Goal: Find specific page/section: Find specific page/section

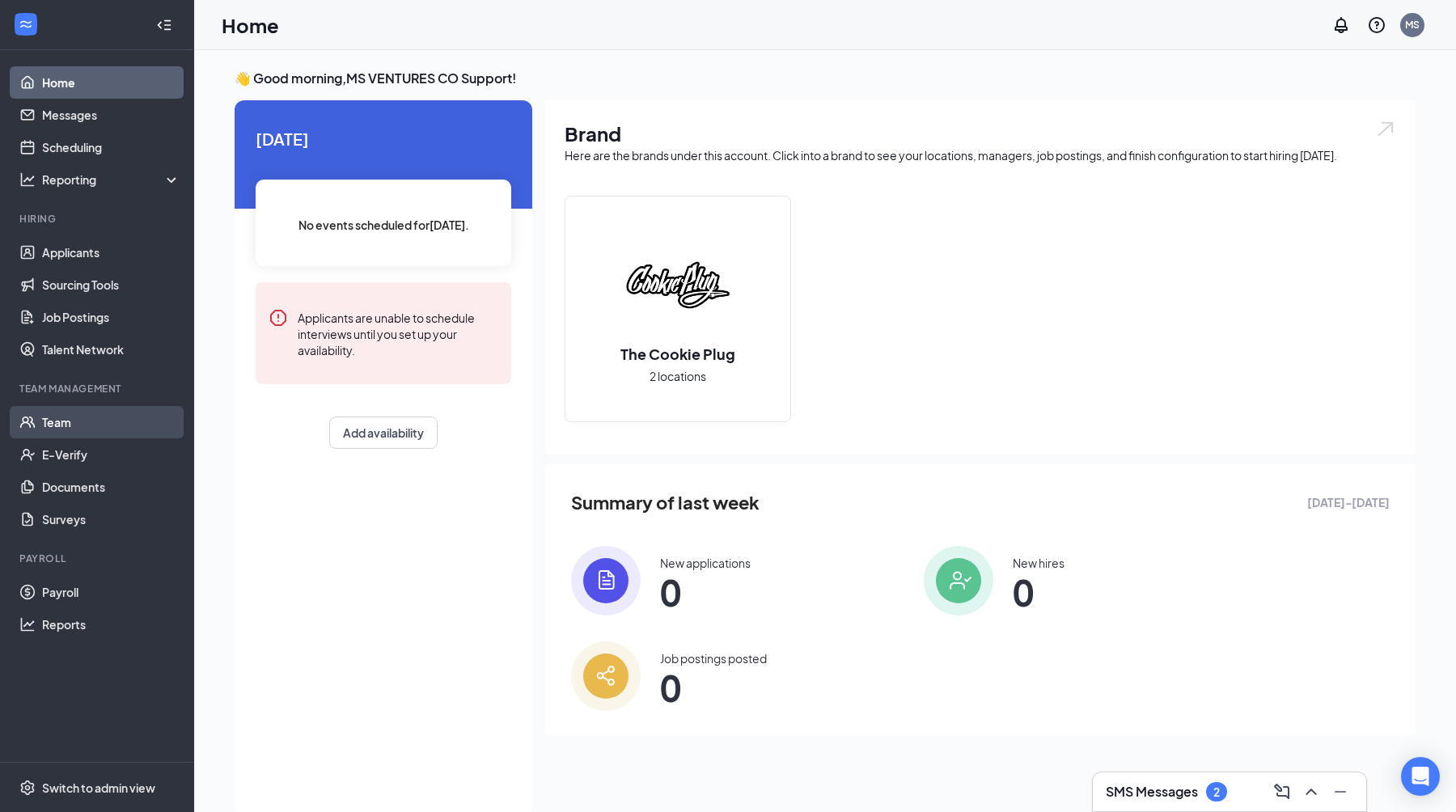
click at [89, 407] on link "Team" at bounding box center [111, 421] width 138 height 32
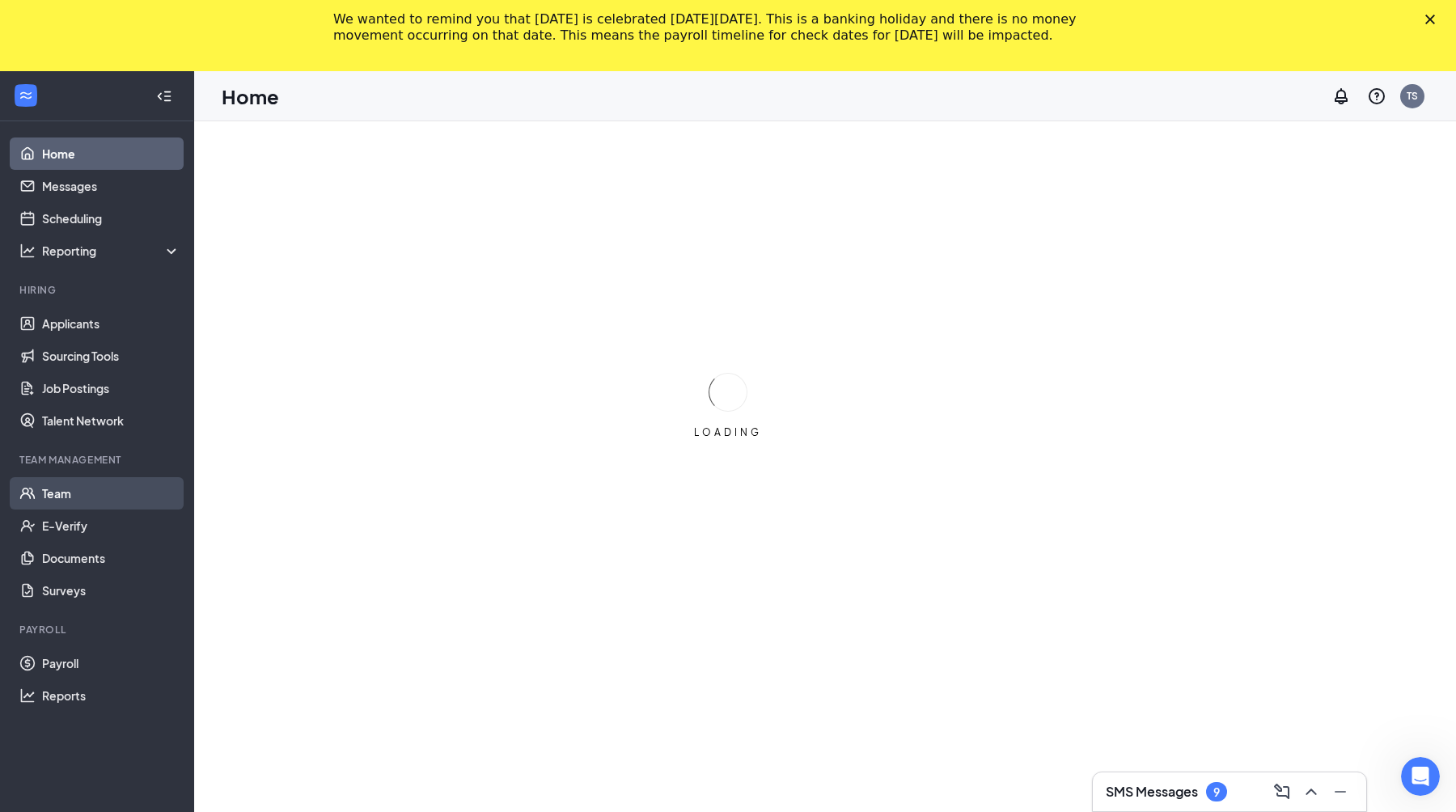
click at [143, 422] on link "Talent Network" at bounding box center [111, 420] width 138 height 32
click at [75, 483] on link "Team" at bounding box center [111, 493] width 138 height 32
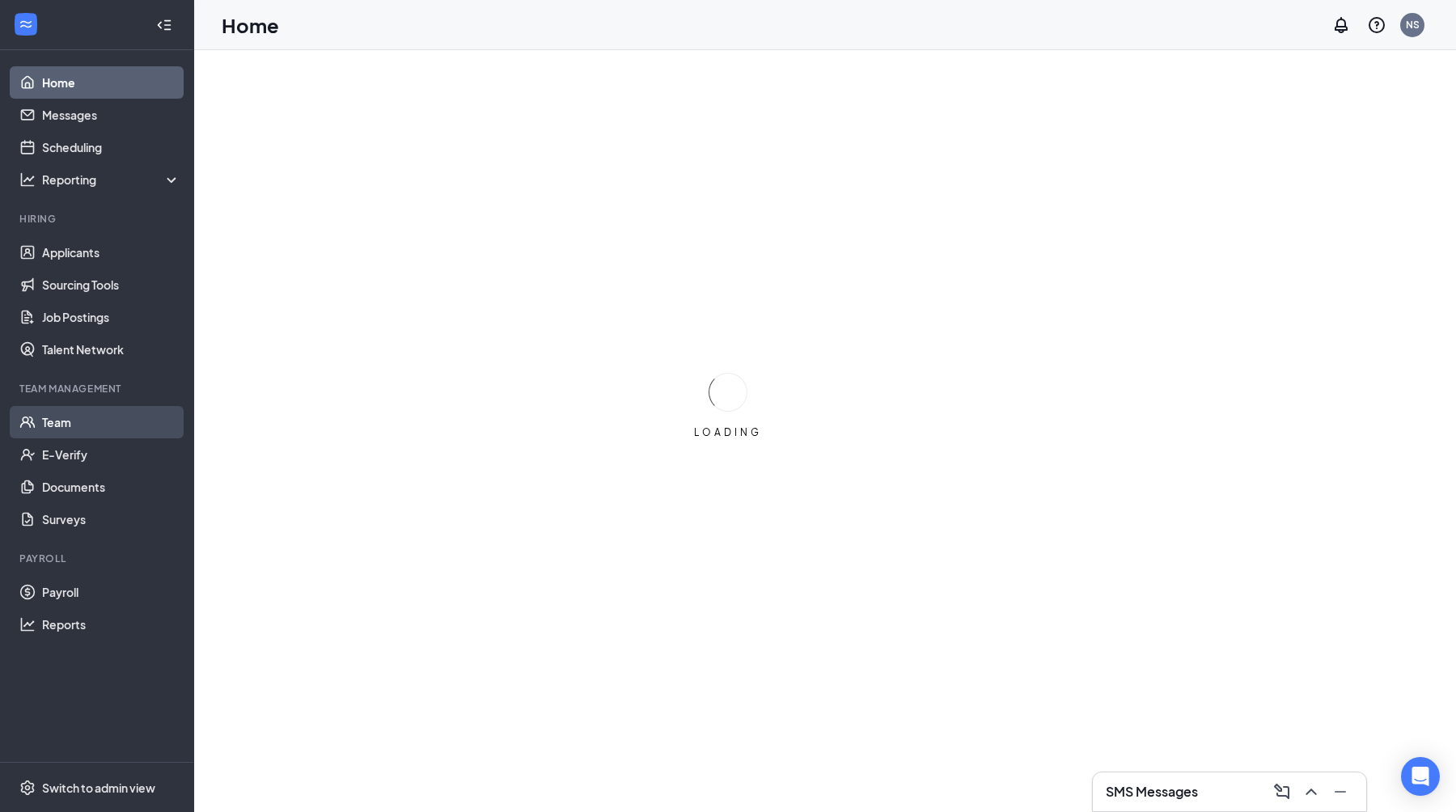
click at [67, 430] on link "Team" at bounding box center [111, 421] width 138 height 32
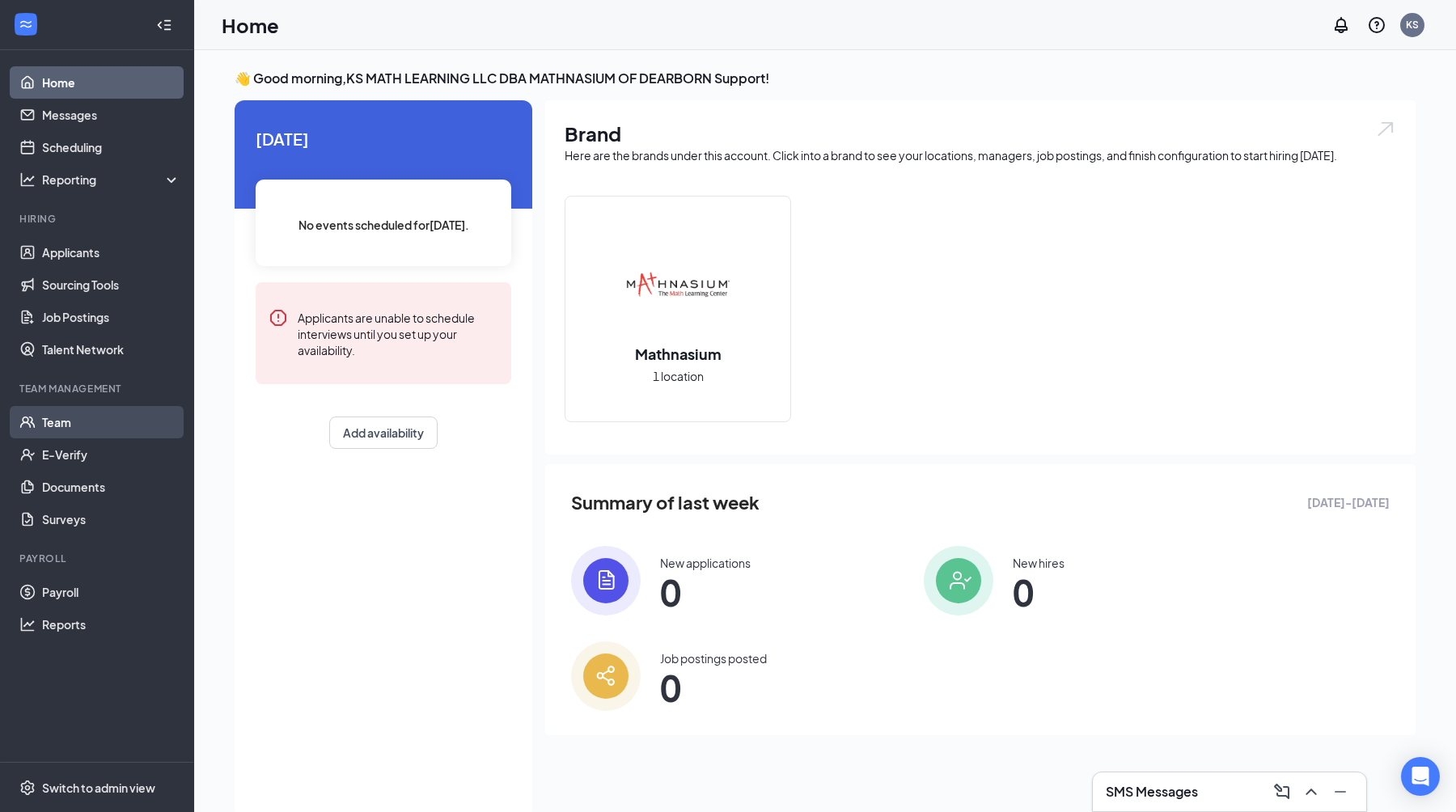
click at [107, 416] on link "Team" at bounding box center [111, 421] width 138 height 32
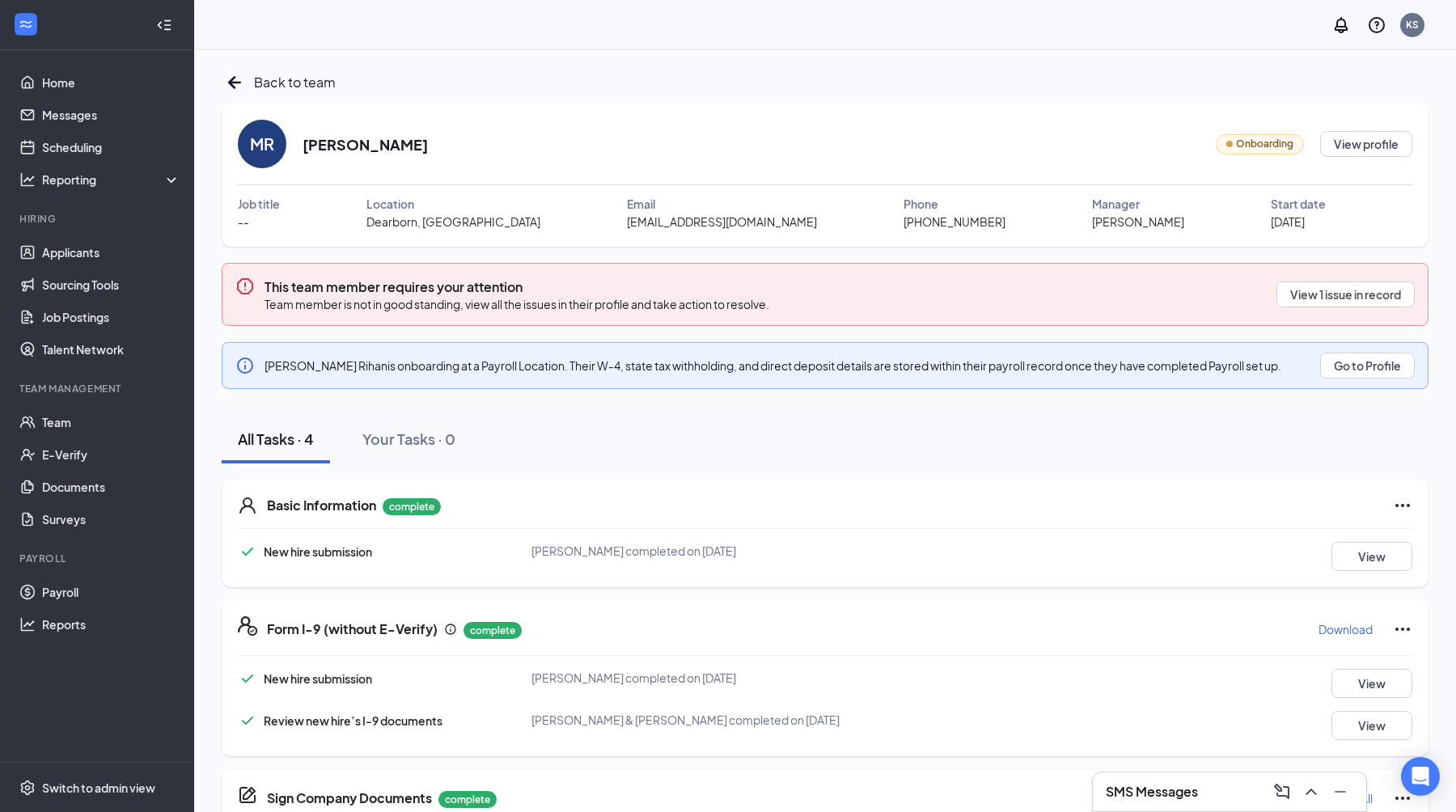
scroll to position [97, 0]
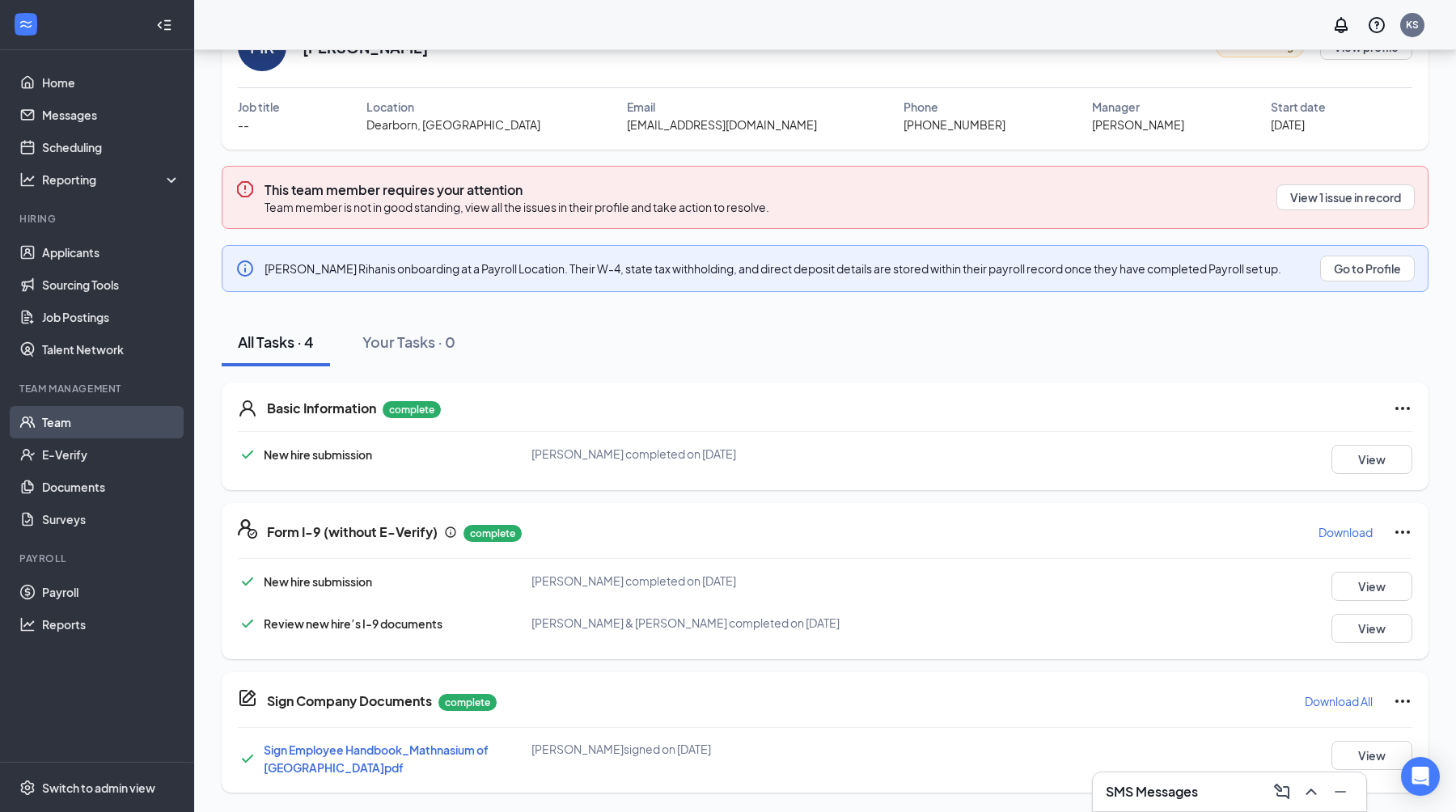
click at [48, 423] on link "Team" at bounding box center [111, 421] width 138 height 32
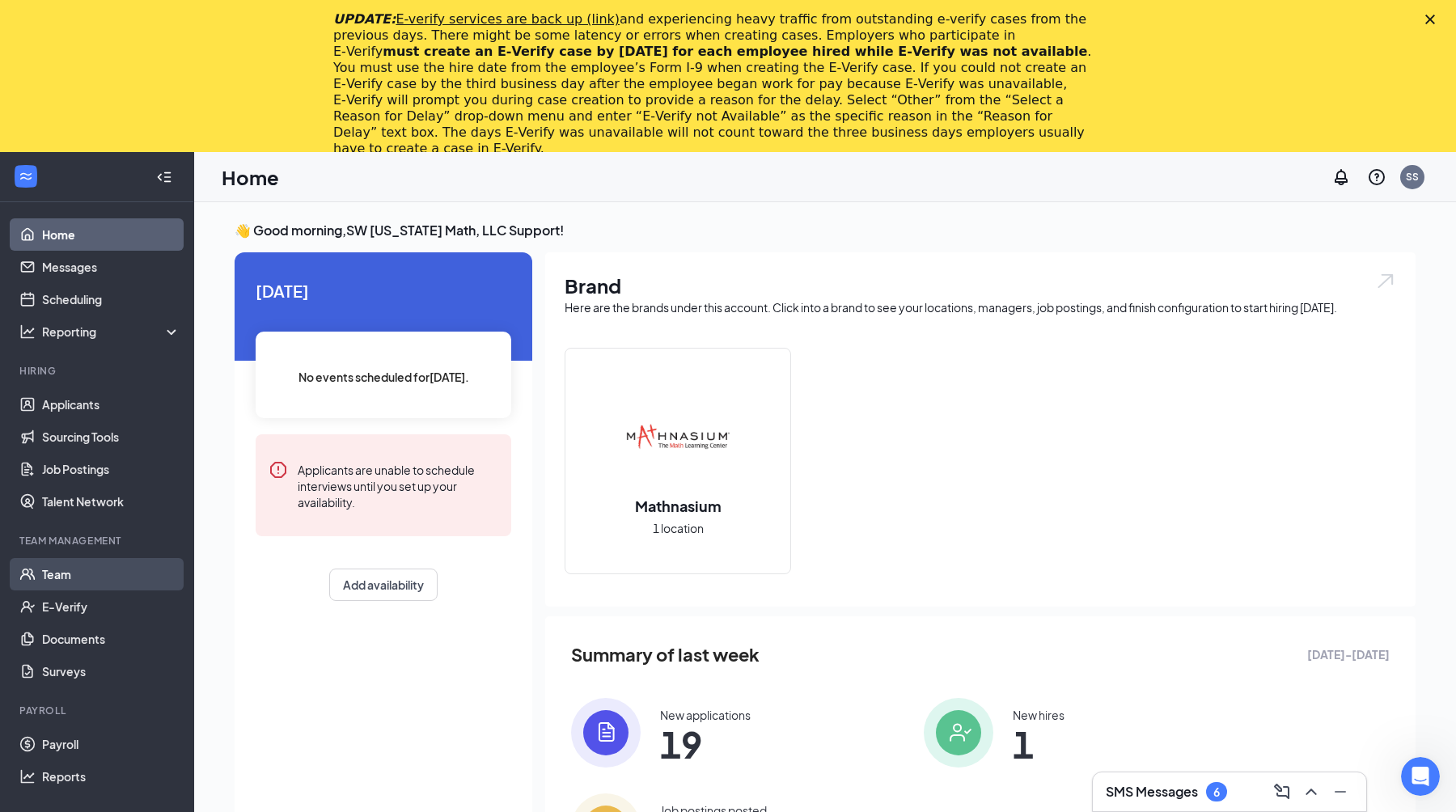
click at [81, 575] on link "Team" at bounding box center [111, 574] width 138 height 32
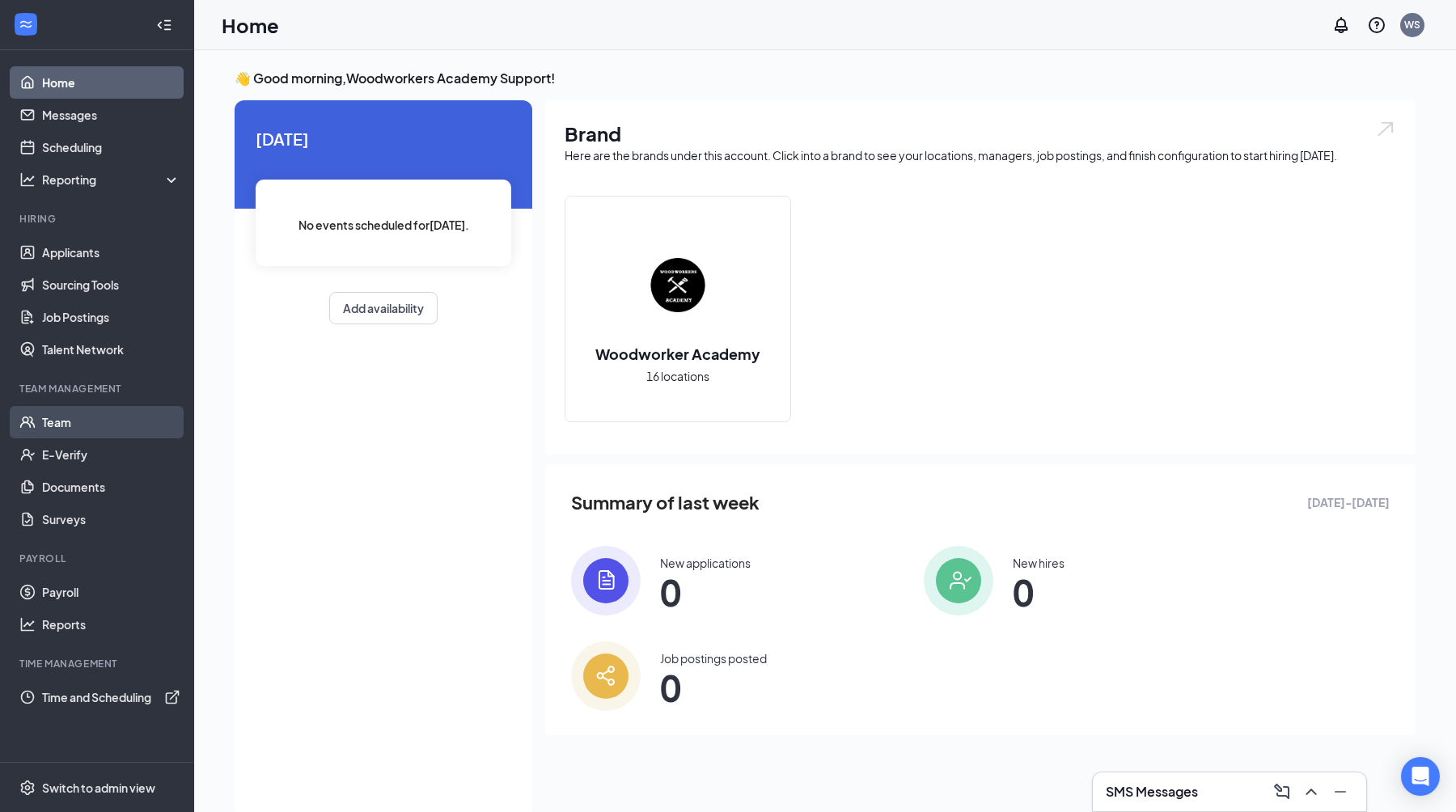
click at [78, 415] on link "Team" at bounding box center [111, 421] width 138 height 32
